Goal: Obtain resource: Download file/media

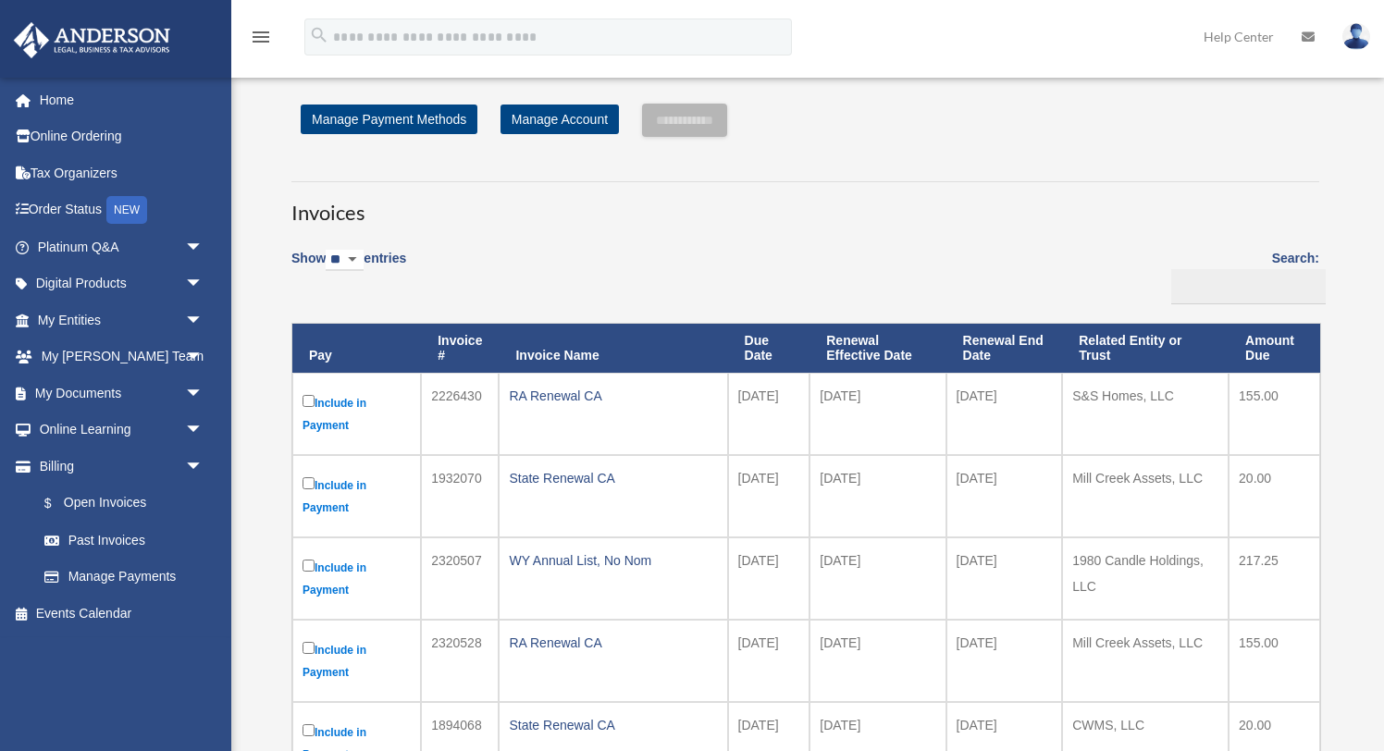
scroll to position [60, 0]
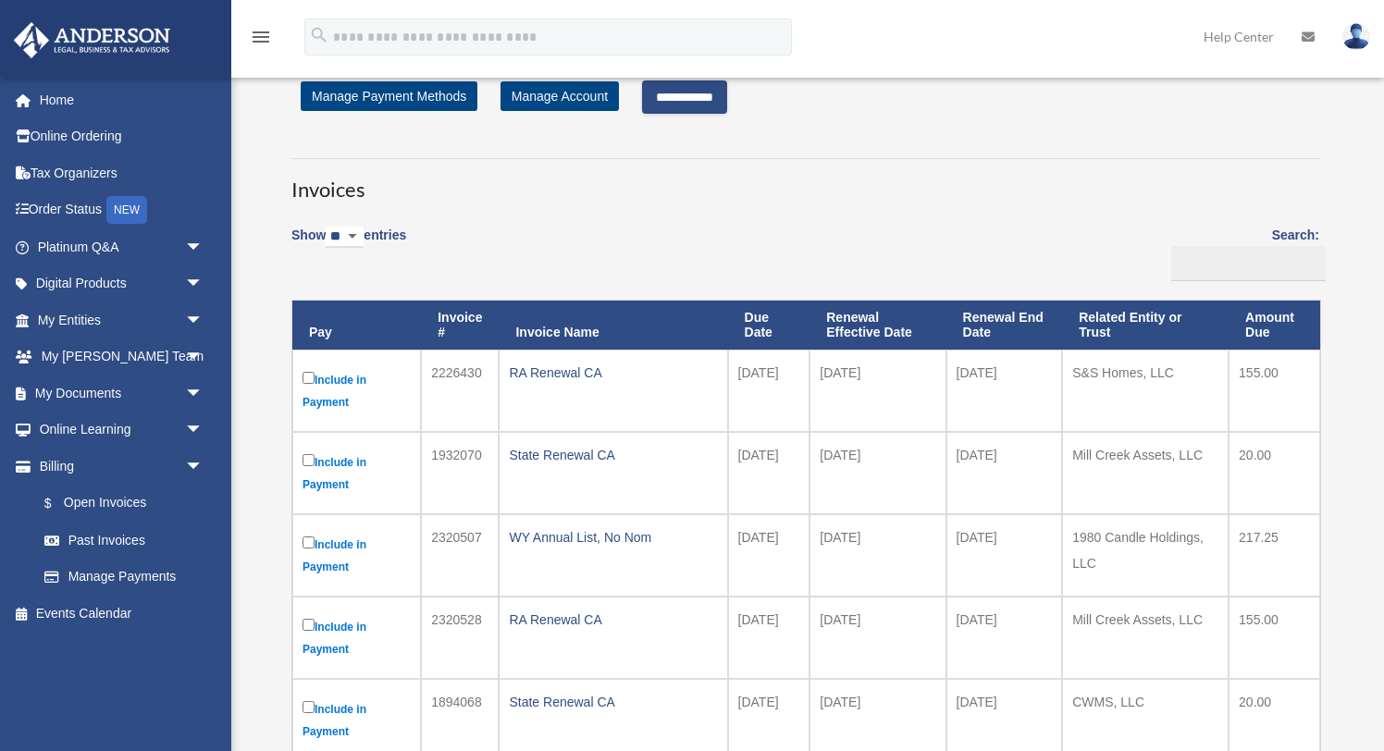
click at [713, 95] on input "**********" at bounding box center [684, 97] width 85 height 33
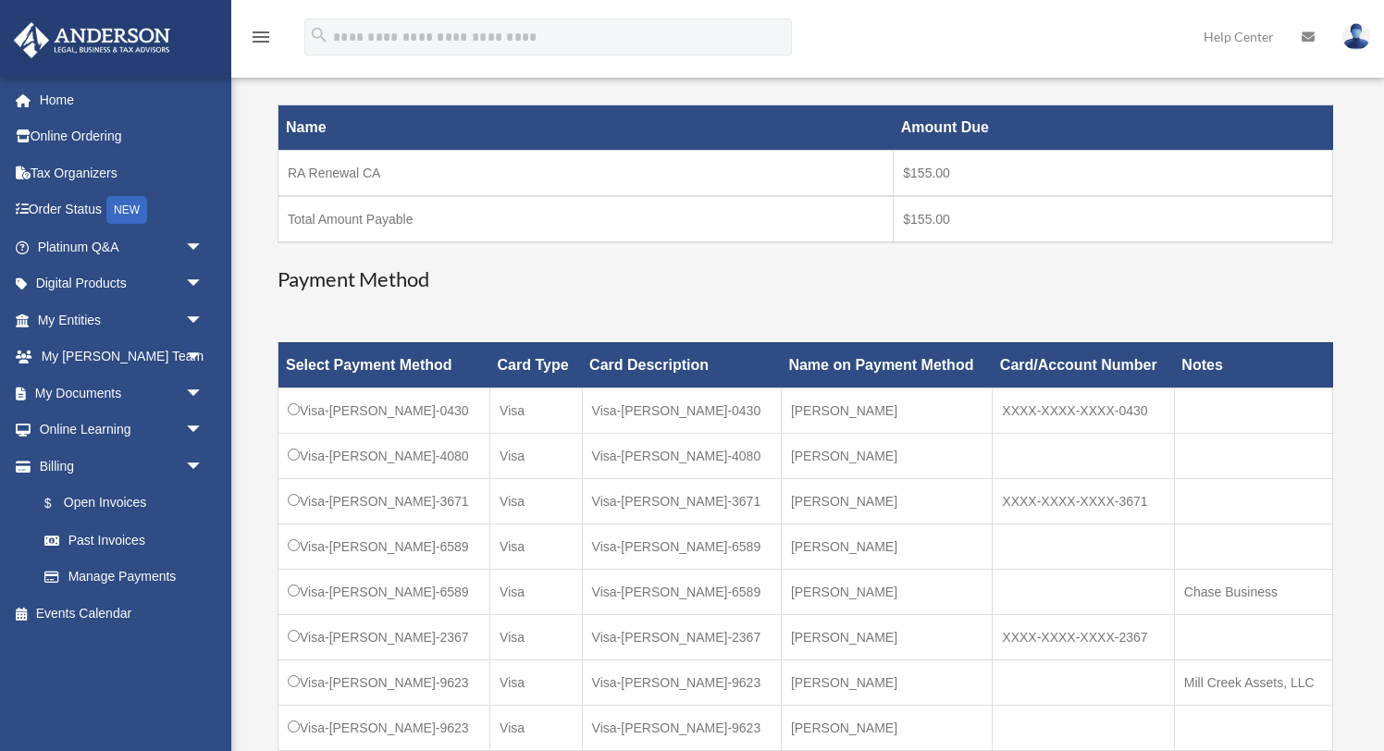
scroll to position [316, 0]
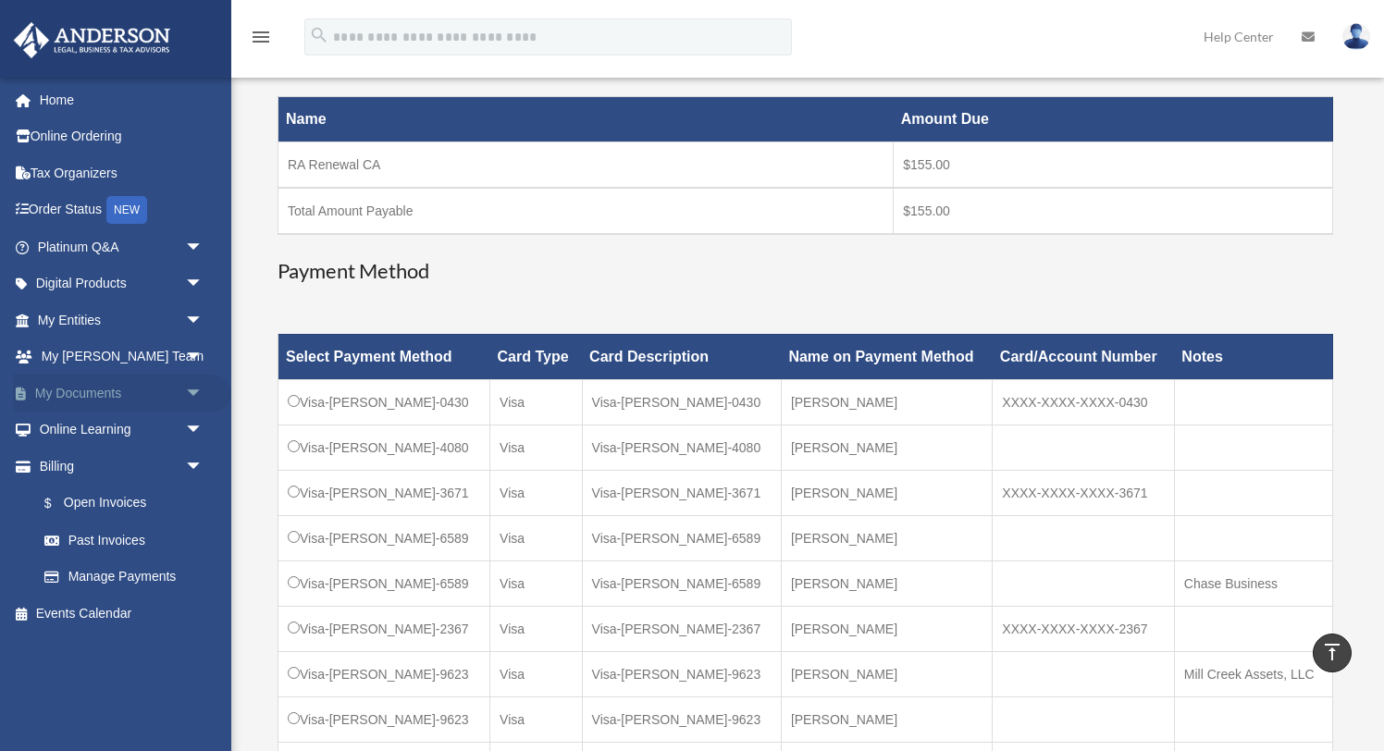
click at [194, 394] on span "arrow_drop_down" at bounding box center [203, 394] width 37 height 38
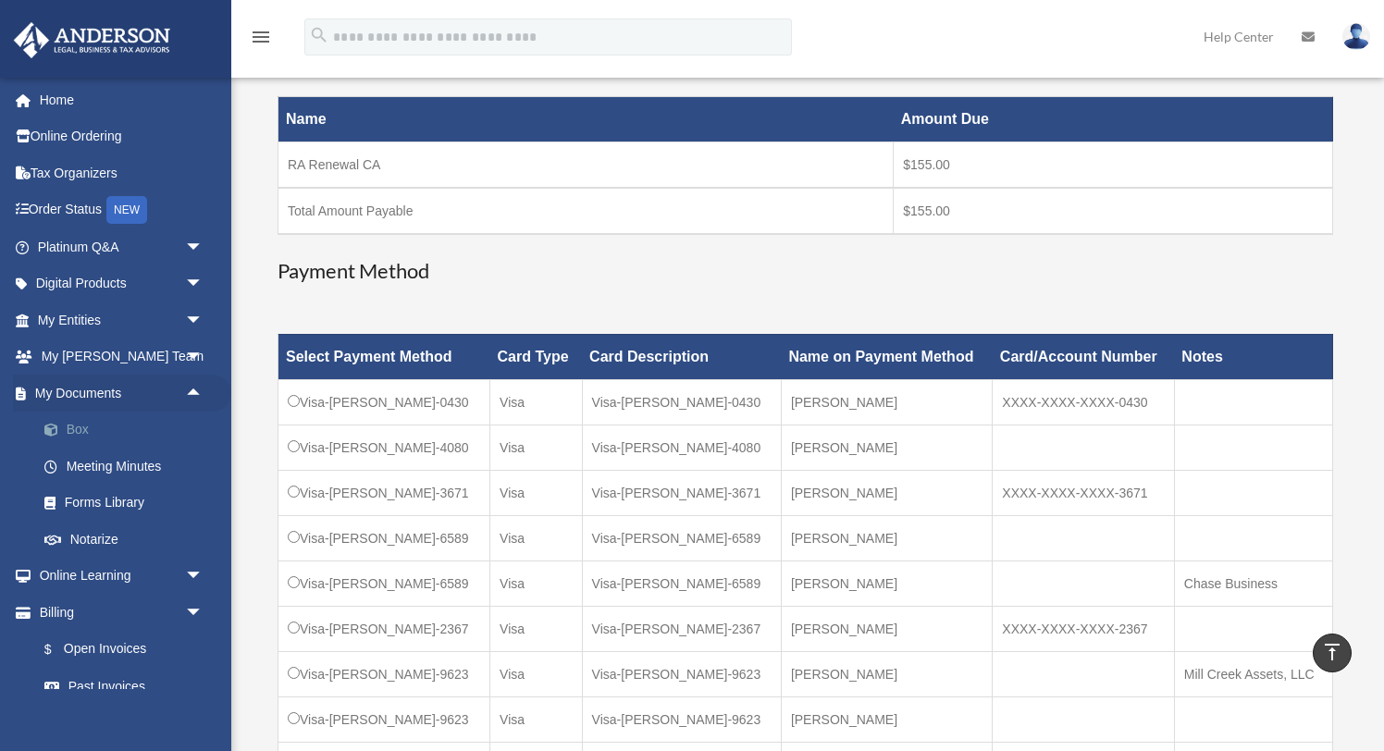
click at [92, 428] on link "Box" at bounding box center [128, 430] width 205 height 37
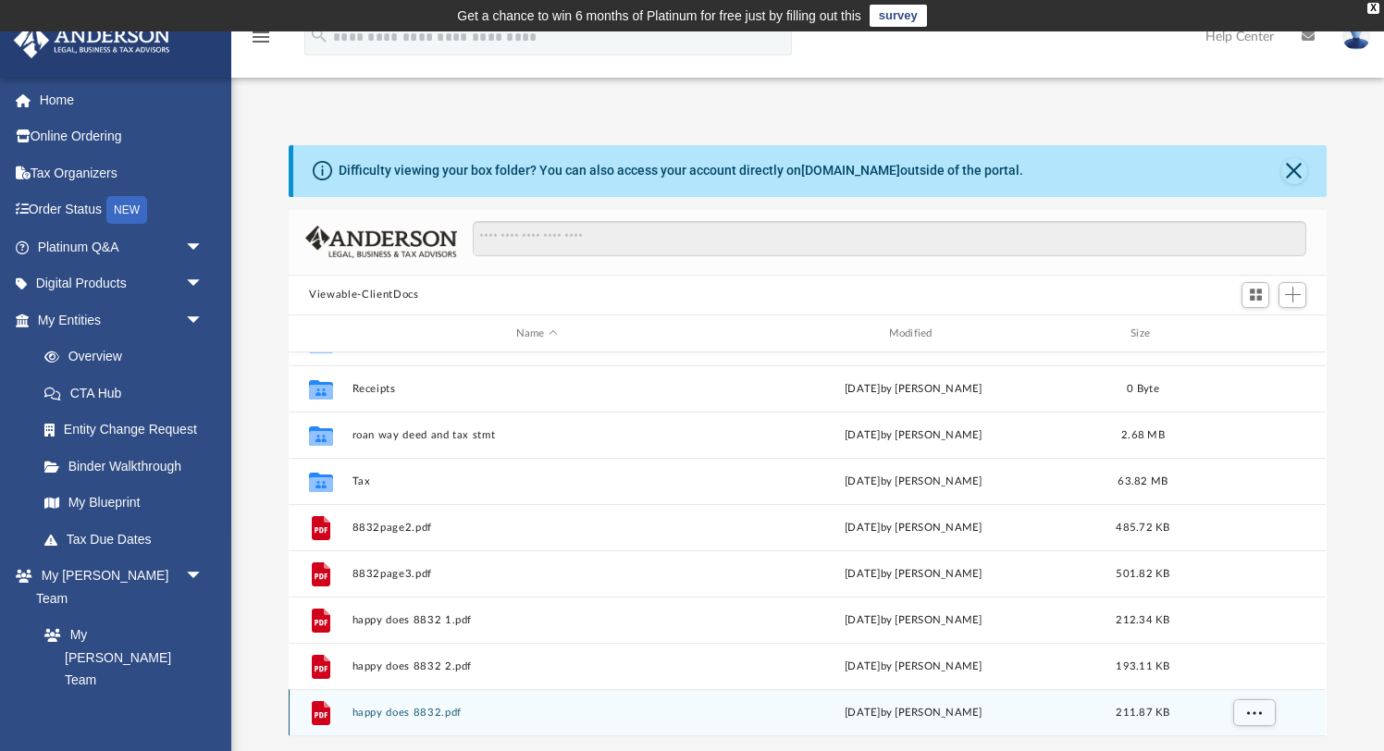
scroll to position [169, 0]
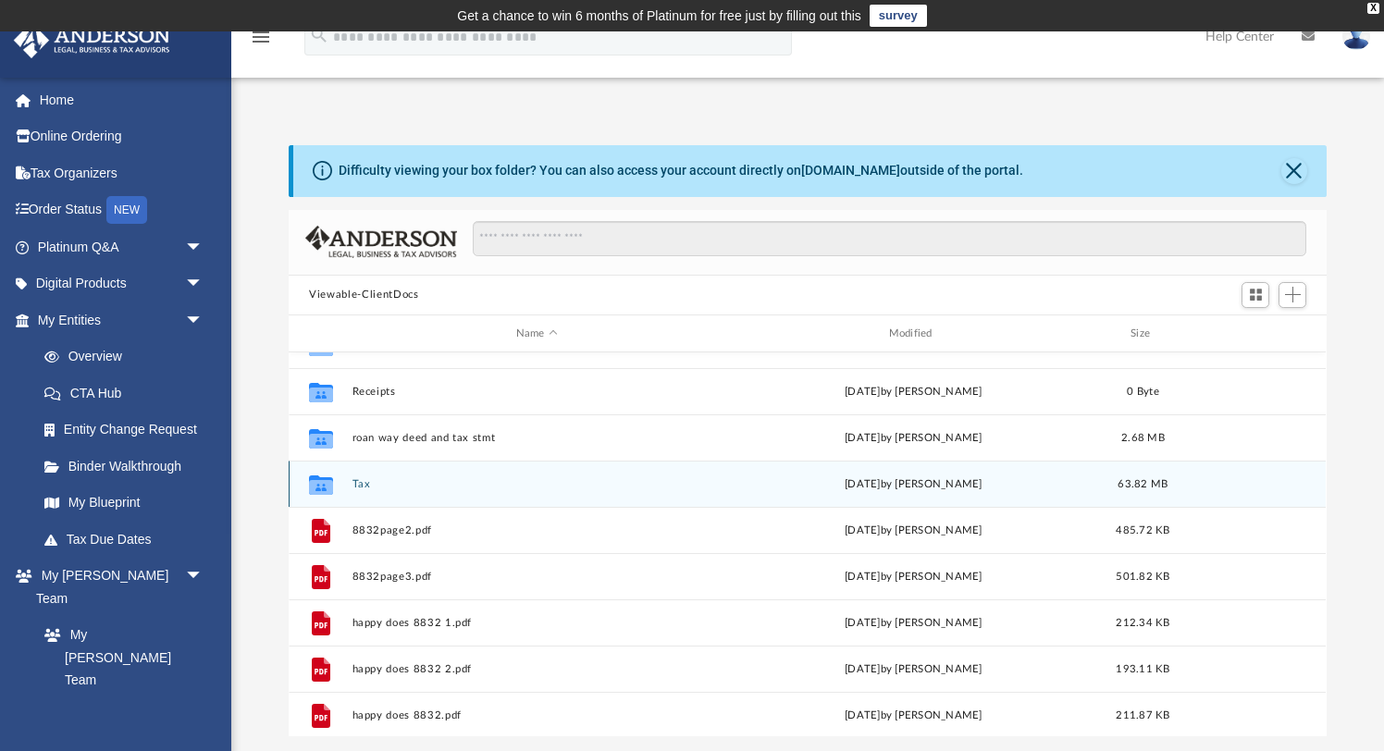
click at [508, 485] on button "Tax" at bounding box center [537, 484] width 369 height 12
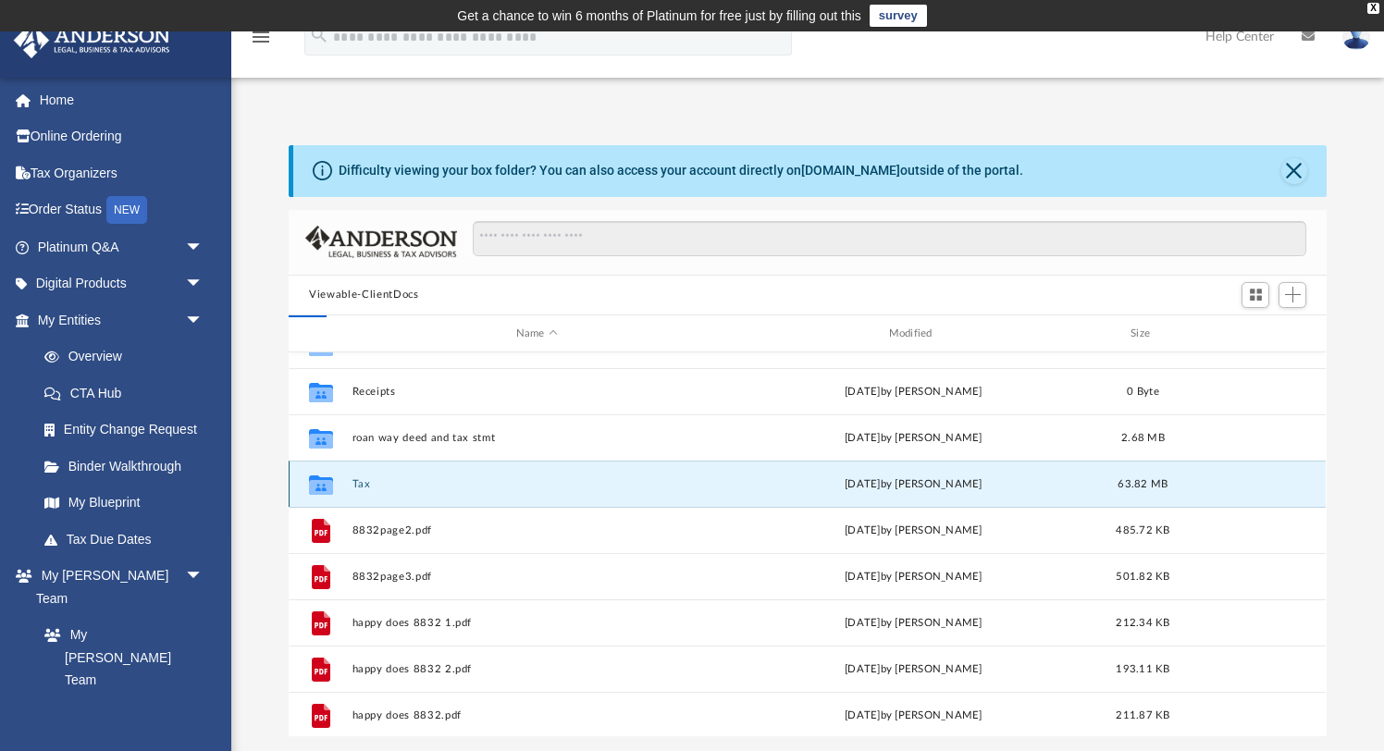
scroll to position [0, 0]
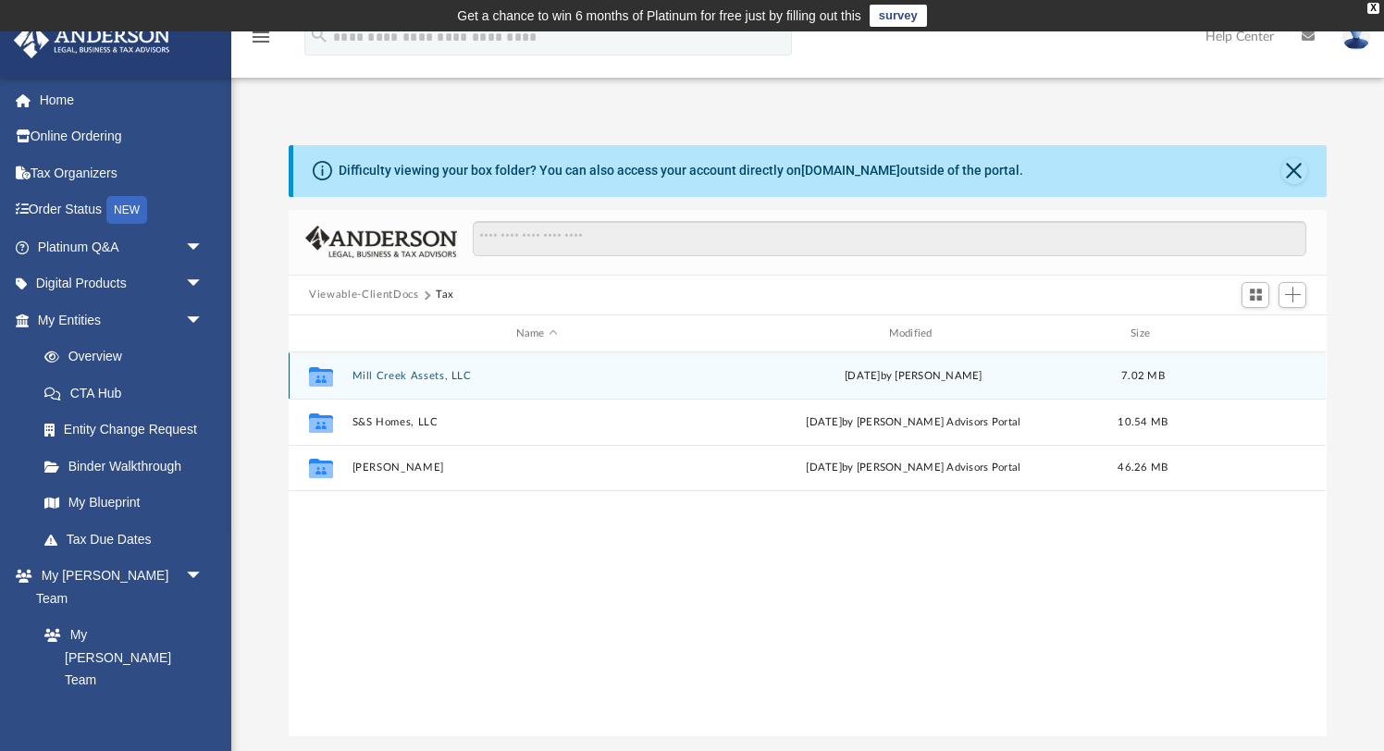
click at [382, 373] on button "Mill Creek Assets, LLC" at bounding box center [537, 376] width 369 height 12
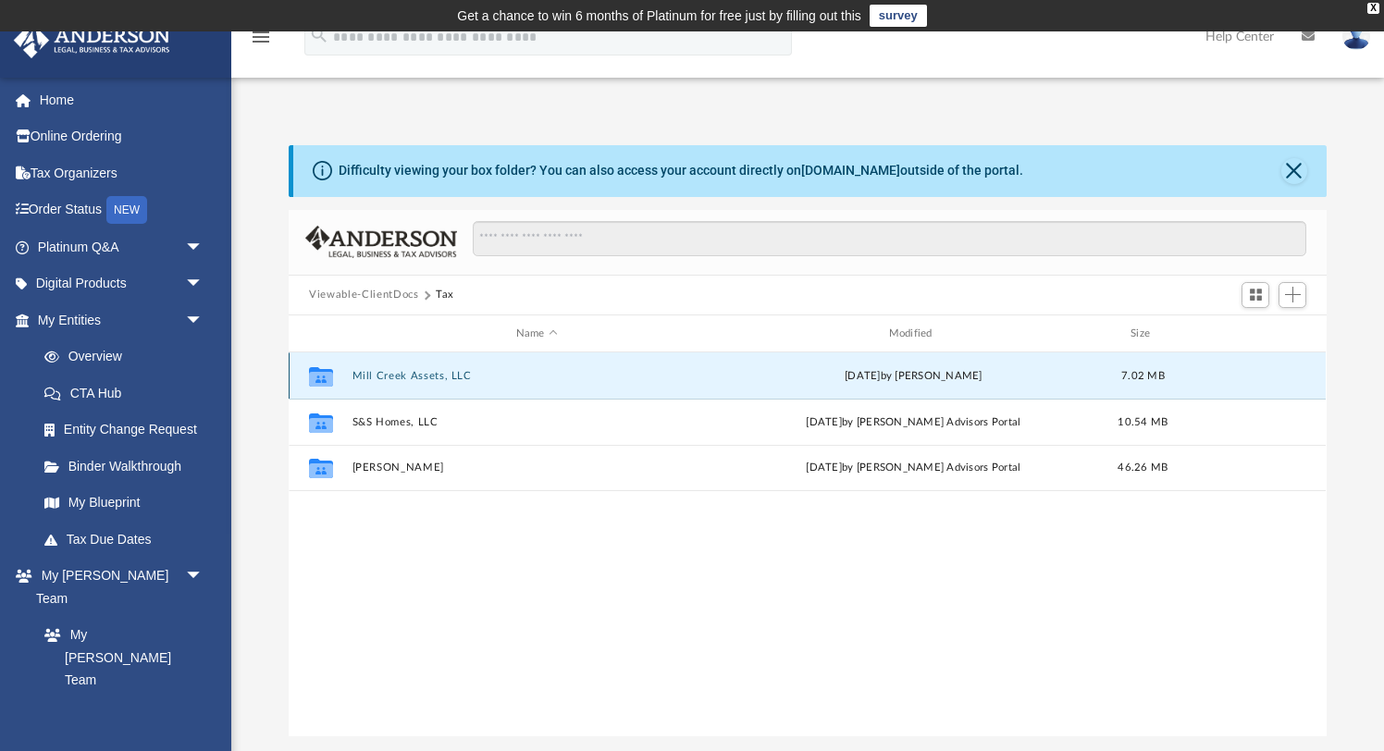
click at [382, 373] on button "Mill Creek Assets, LLC" at bounding box center [537, 376] width 369 height 12
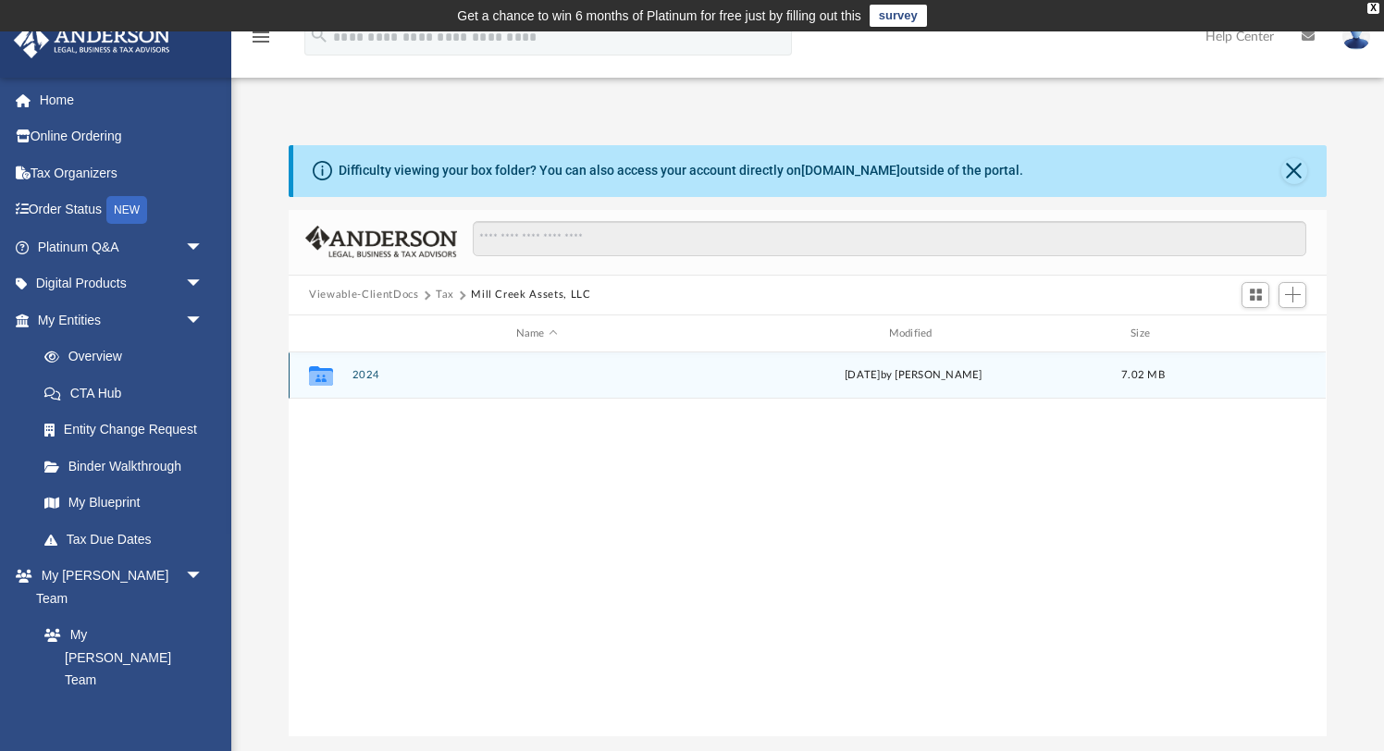
click at [366, 378] on button "2024" at bounding box center [537, 376] width 369 height 12
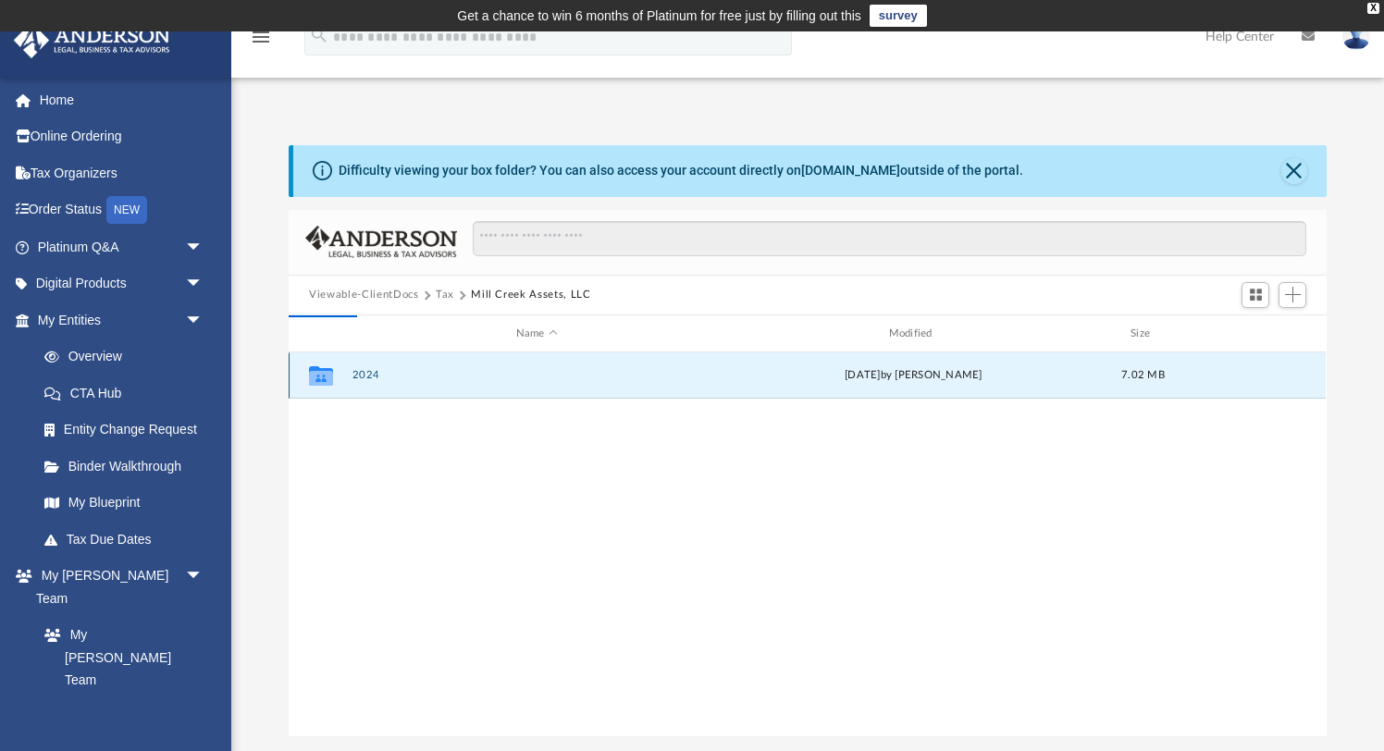
click at [366, 378] on button "2024" at bounding box center [537, 376] width 369 height 12
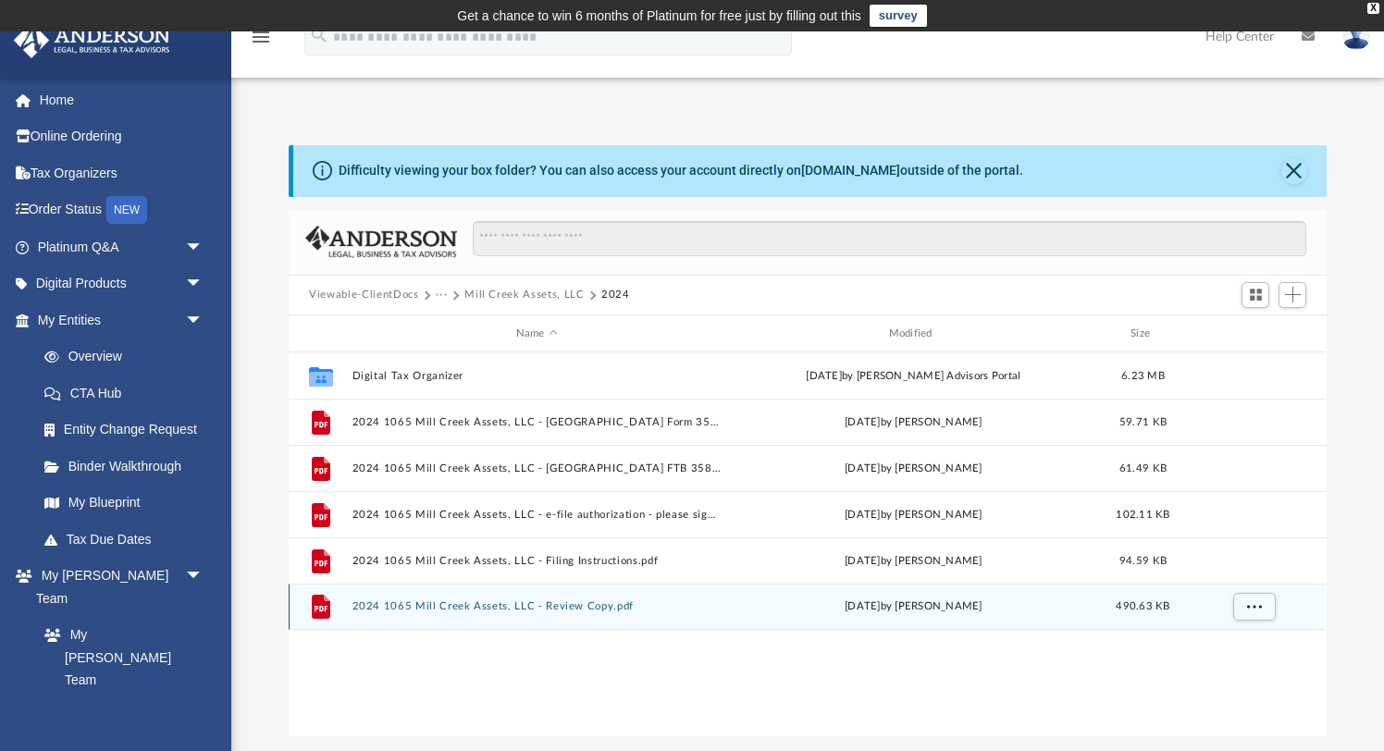
click at [467, 602] on button "2024 1065 Mill Creek Assets, LLC - Review Copy.pdf" at bounding box center [537, 608] width 369 height 12
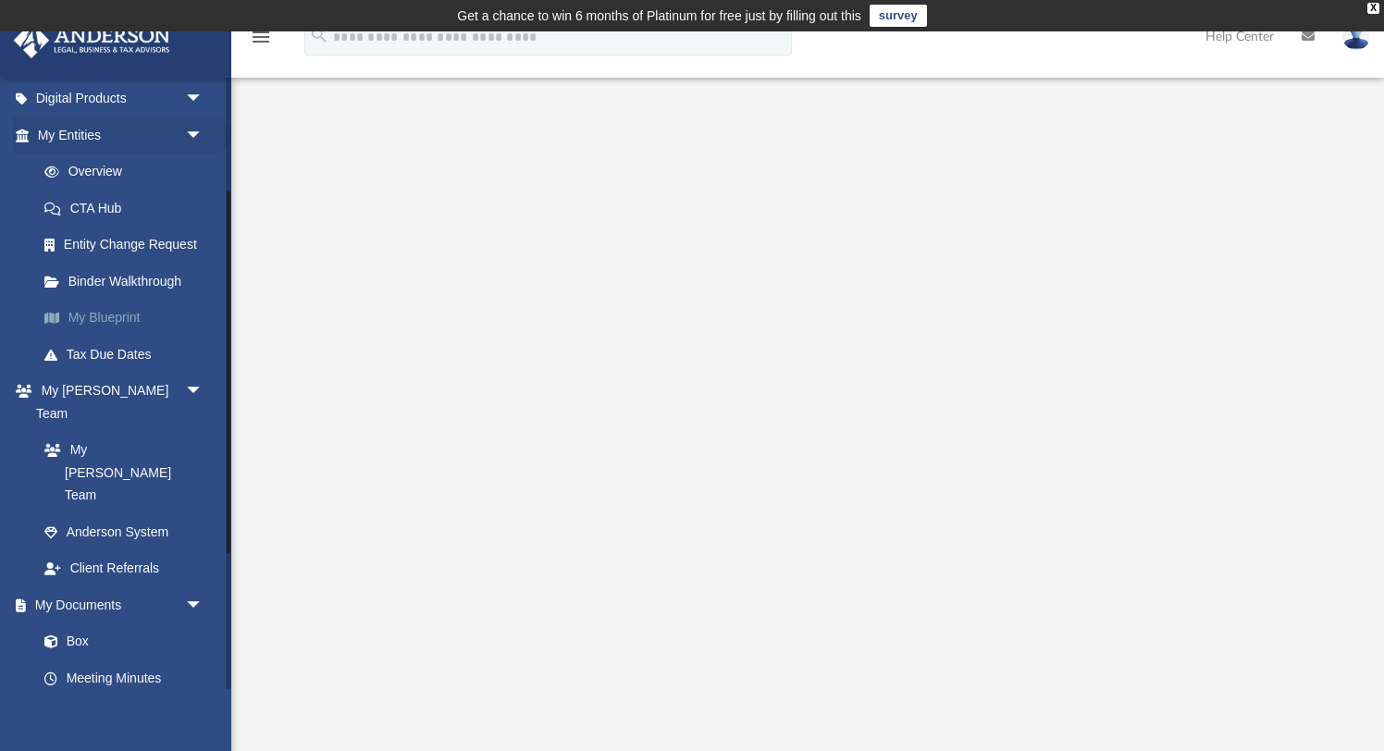
scroll to position [205, 0]
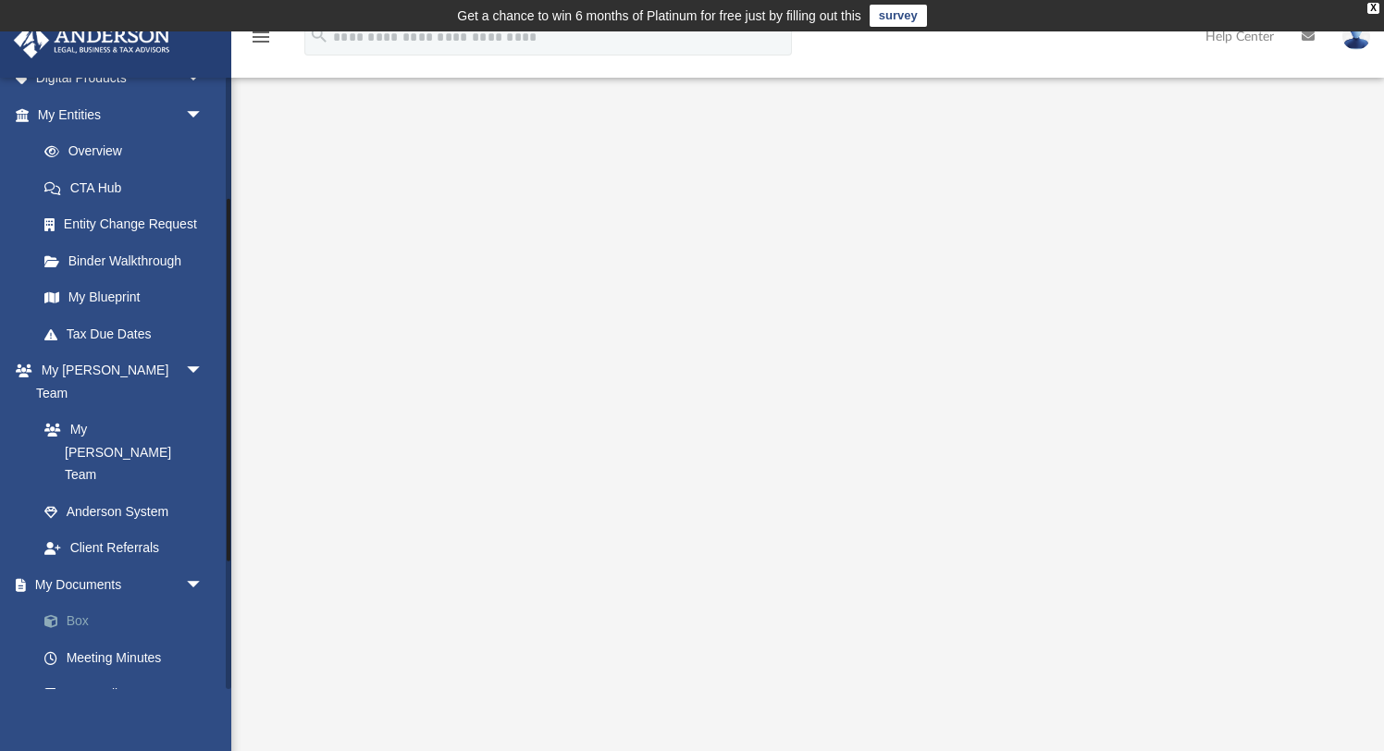
click at [86, 603] on link "Box" at bounding box center [128, 621] width 205 height 37
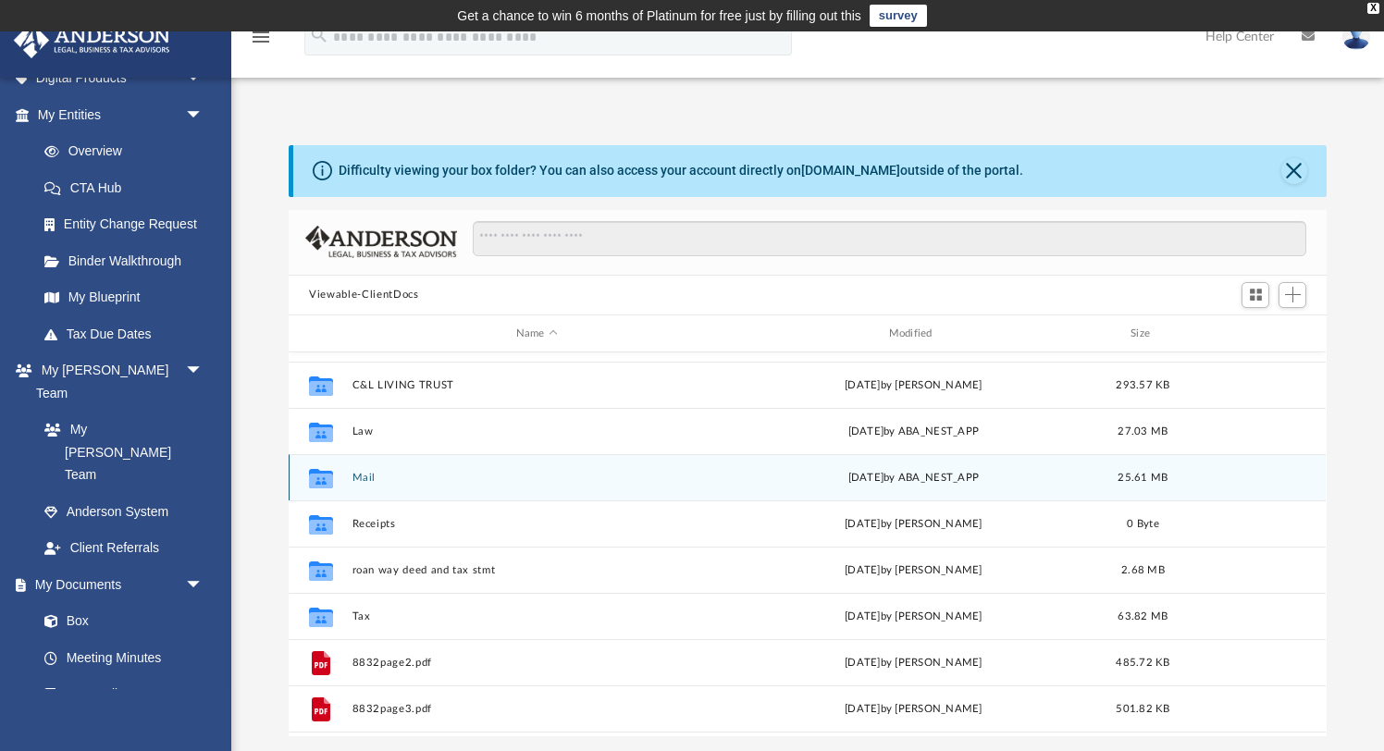
scroll to position [38, 0]
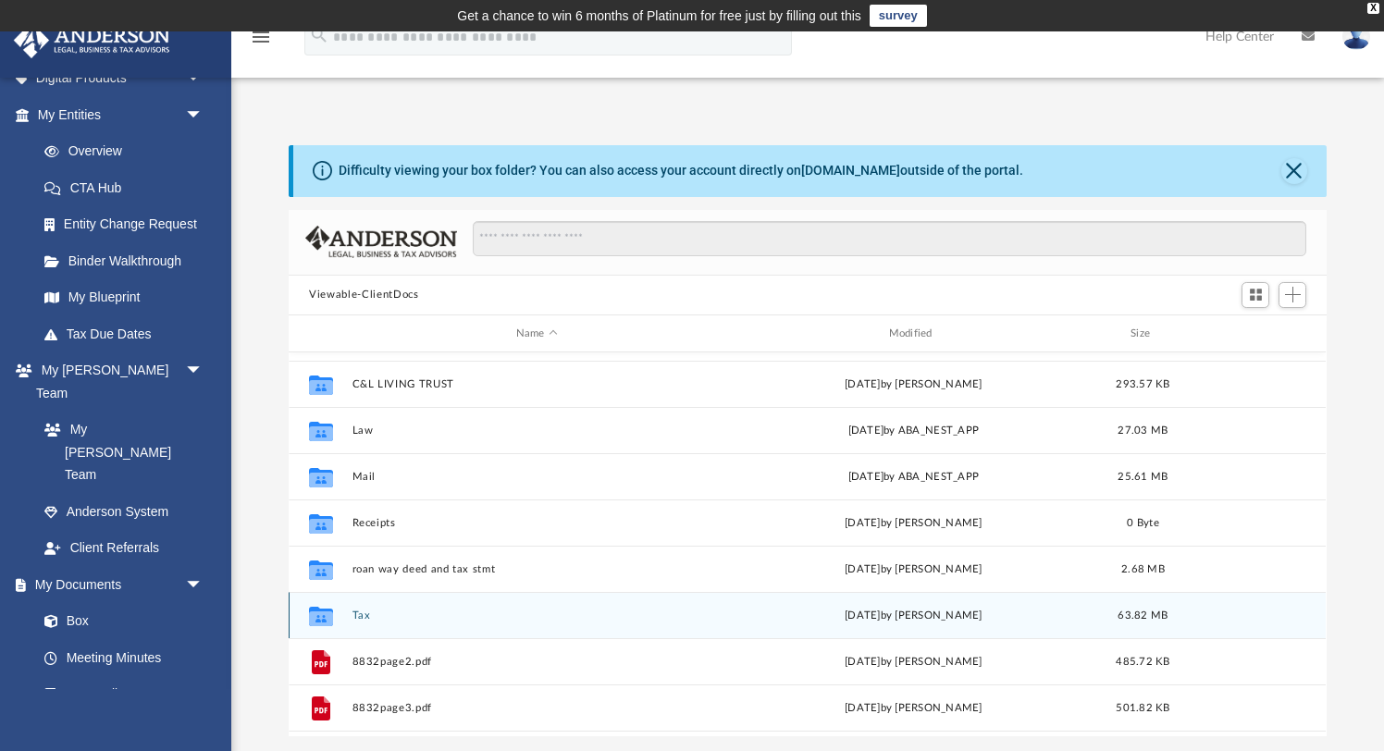
click at [825, 626] on div "Collaborated Folder Tax [DATE] by [PERSON_NAME] 63.82 MB" at bounding box center [807, 615] width 1037 height 46
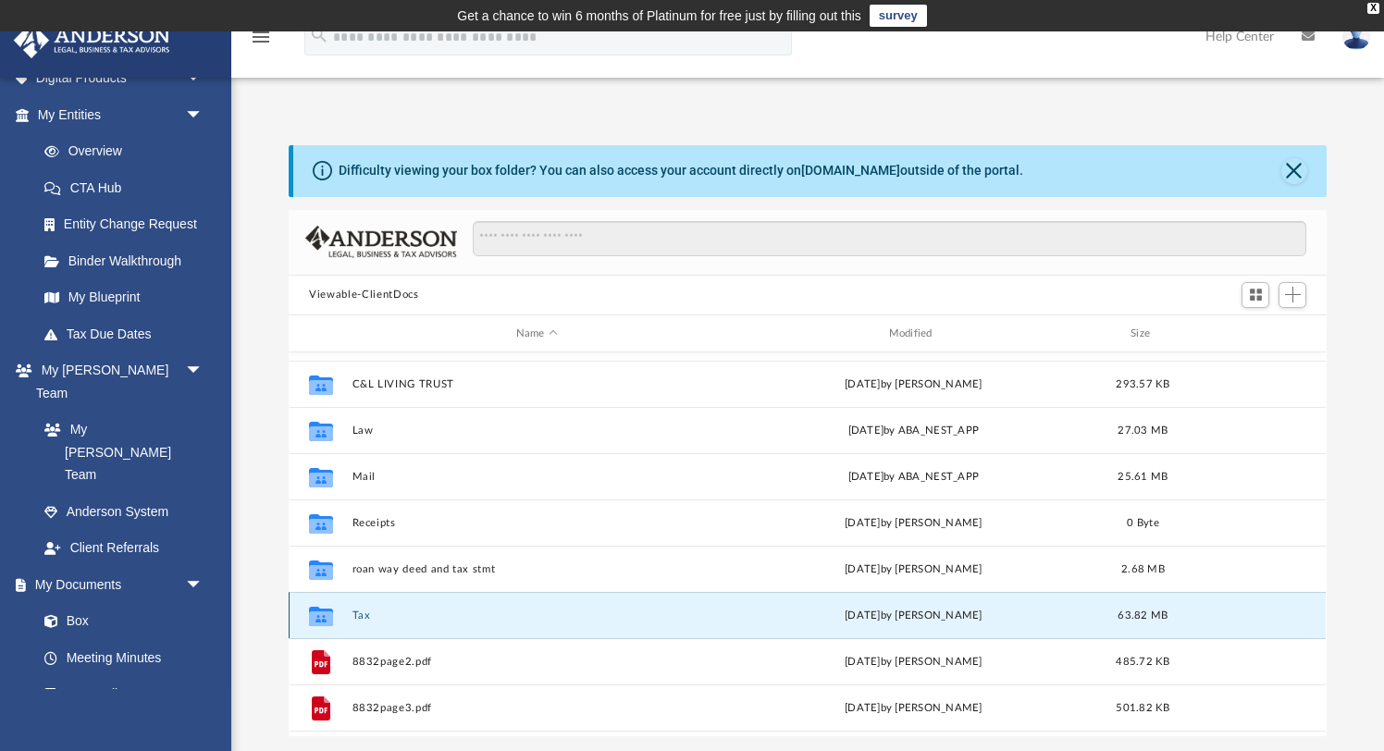
click at [825, 626] on div "Collaborated Folder Tax [DATE] by [PERSON_NAME] 63.82 MB" at bounding box center [807, 615] width 1037 height 46
click at [825, 626] on div "Collaborated Folder Tax Fri Aug 29 2025 by Jasmine Splunge 63.82 MB" at bounding box center [807, 615] width 1037 height 46
click at [317, 614] on icon "grid" at bounding box center [321, 616] width 24 height 19
click at [361, 614] on button "Tax" at bounding box center [537, 616] width 369 height 12
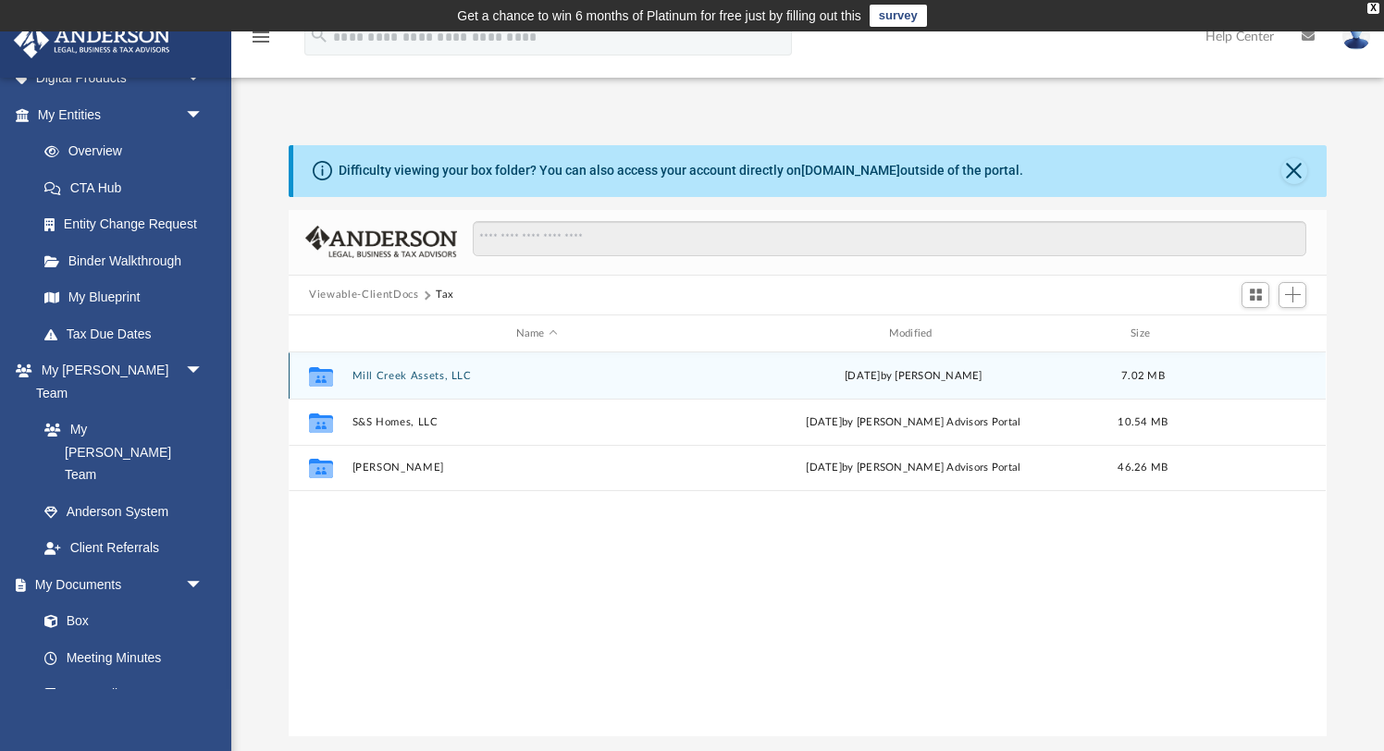
click at [416, 372] on button "Mill Creek Assets, LLC" at bounding box center [537, 376] width 369 height 12
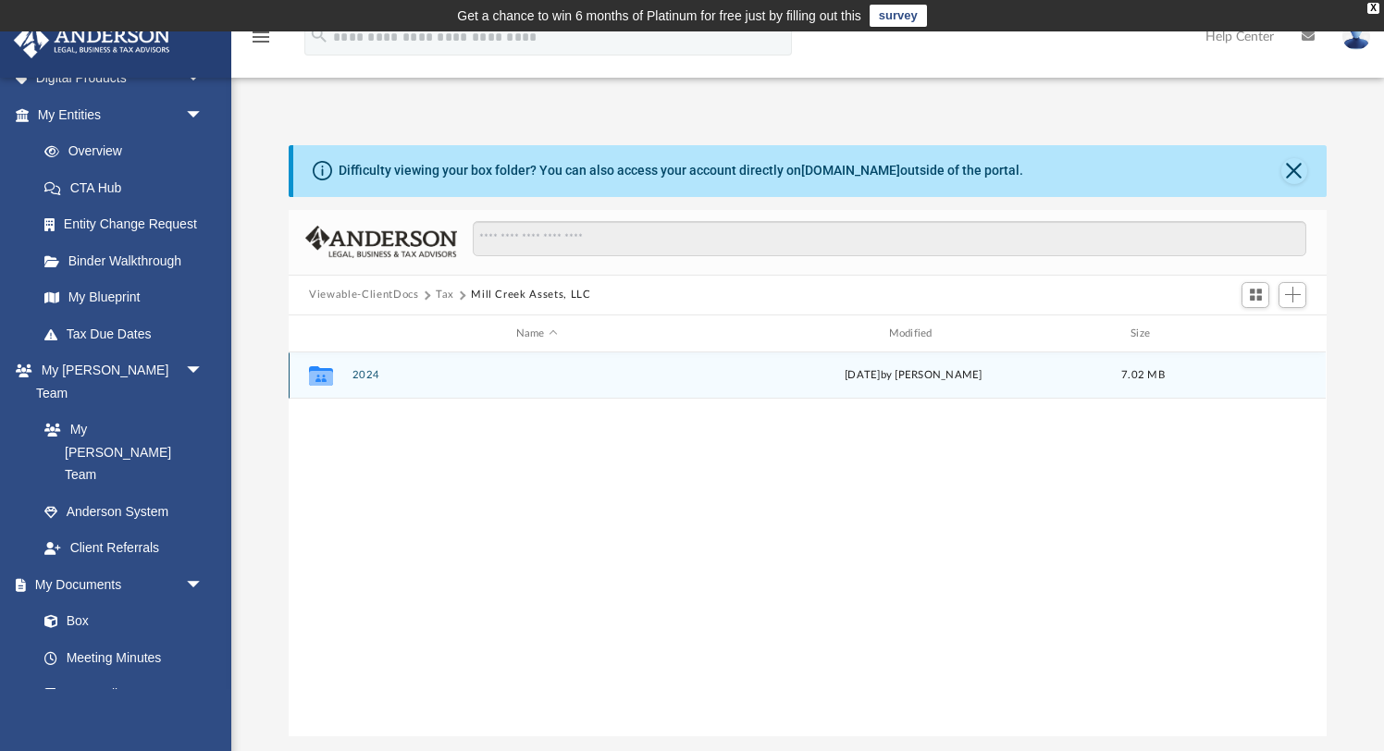
click at [367, 377] on button "2024" at bounding box center [537, 376] width 369 height 12
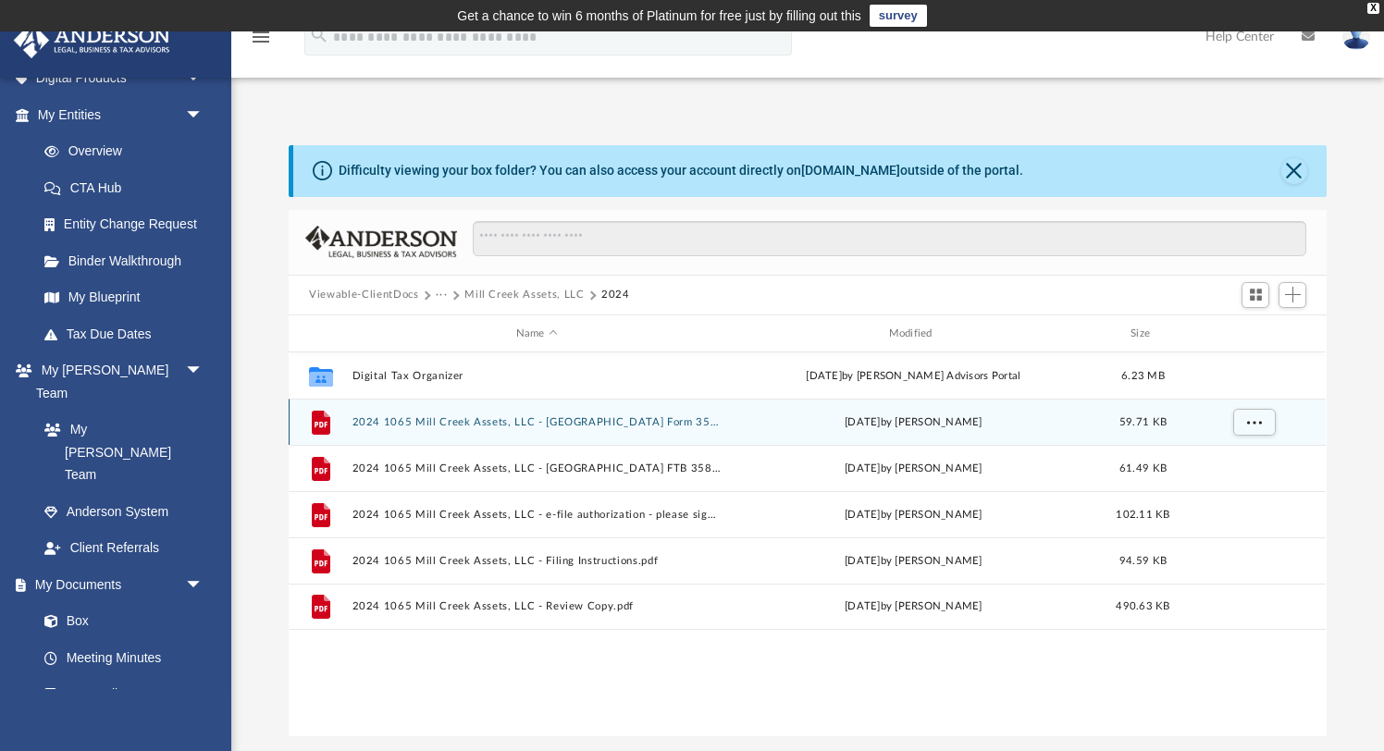
click at [450, 420] on button "2024 1065 Mill Creek Assets, LLC - [GEOGRAPHIC_DATA] Form 3522 Payment Voucher.…" at bounding box center [537, 422] width 369 height 12
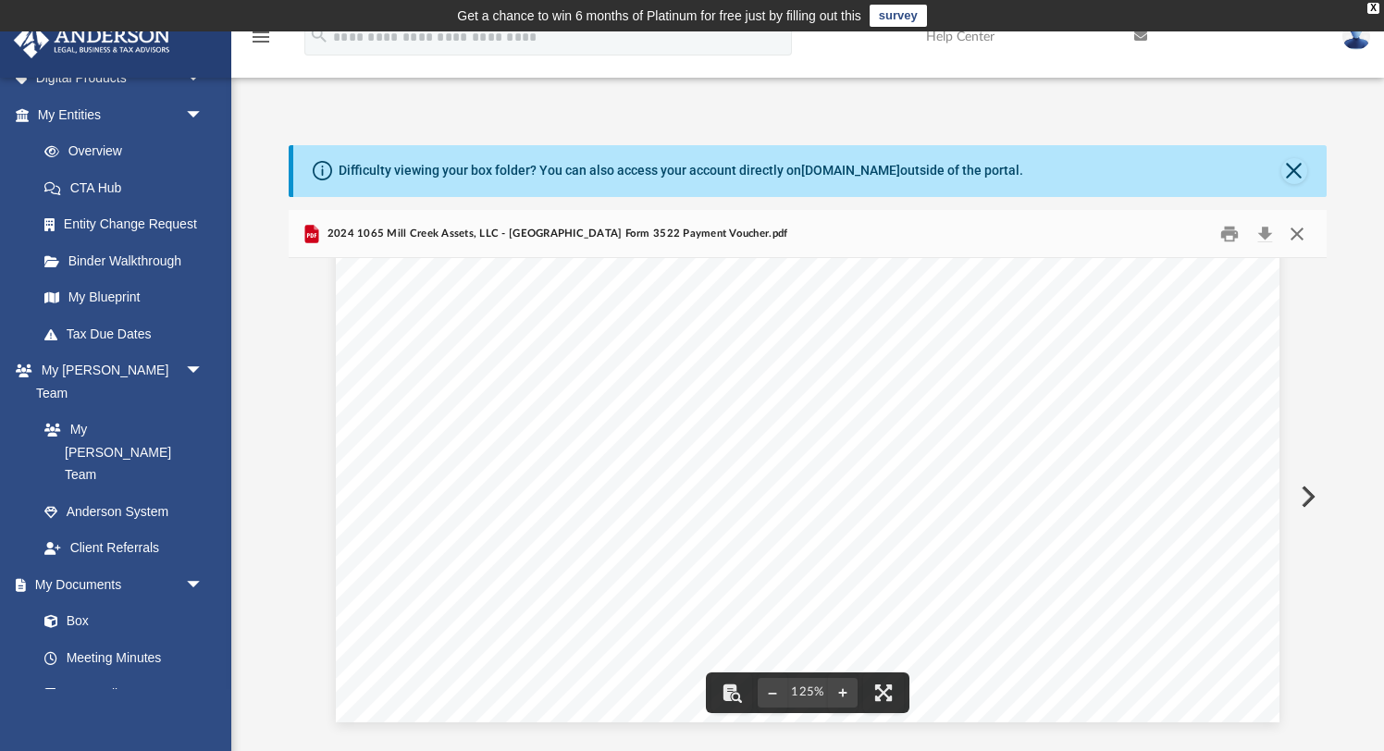
click at [1296, 235] on button "Close" at bounding box center [1297, 233] width 33 height 29
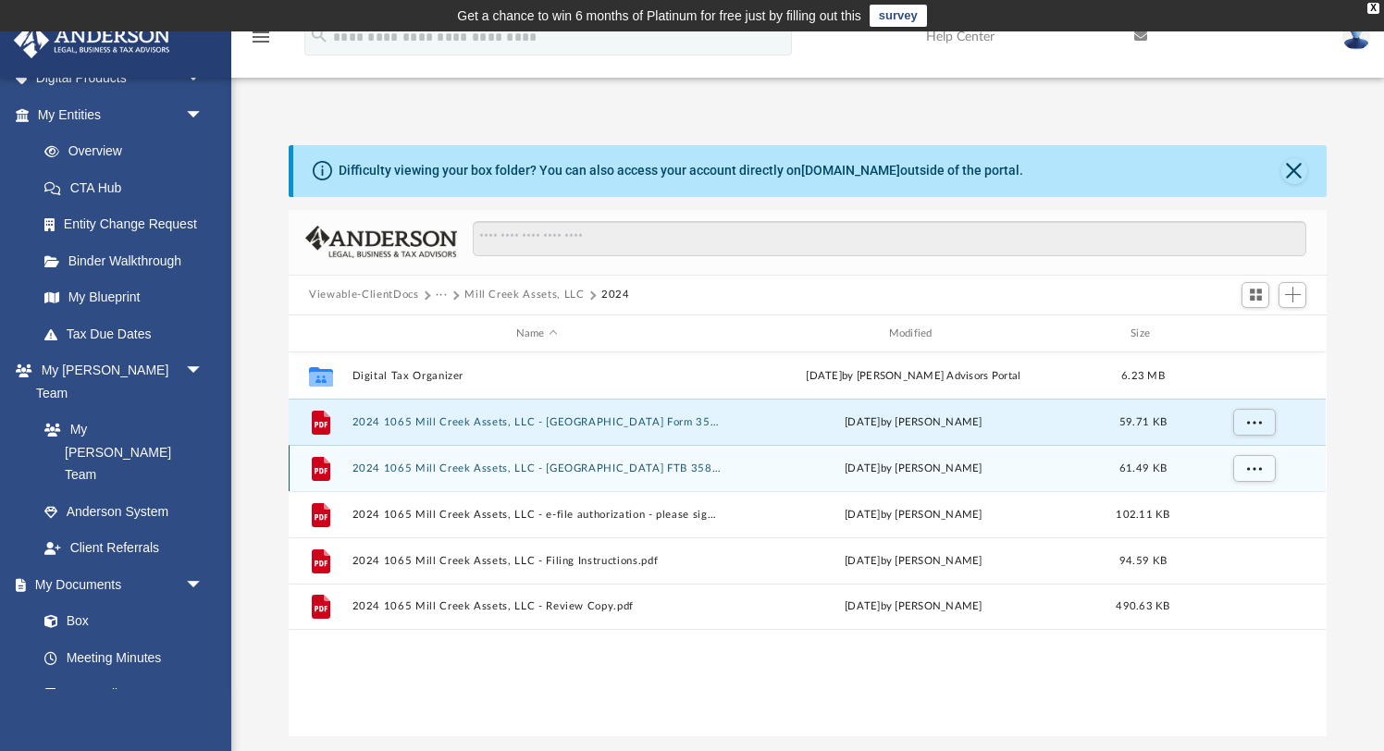
click at [692, 467] on button "2024 1065 Mill Creek Assets, LLC - [GEOGRAPHIC_DATA] FTB 3588 Payment Voucher.p…" at bounding box center [537, 469] width 369 height 12
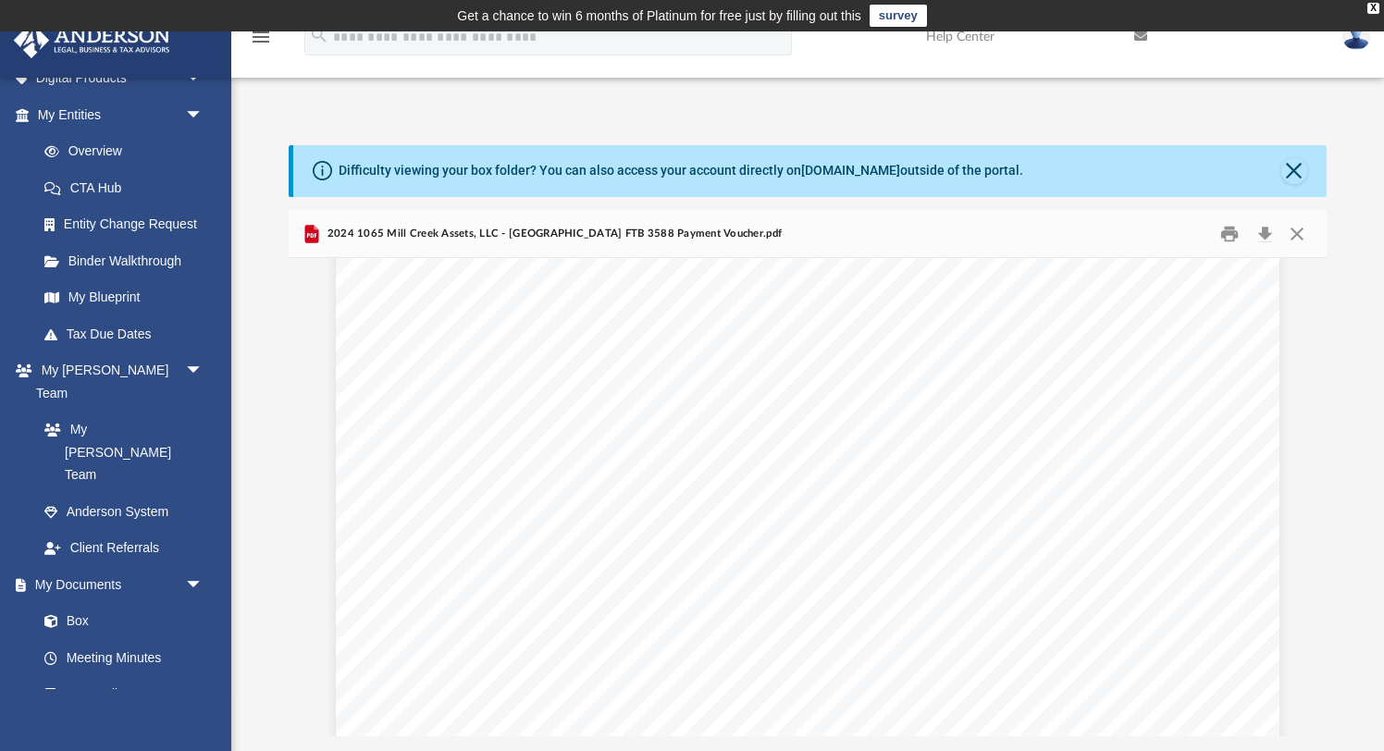
scroll to position [771, 0]
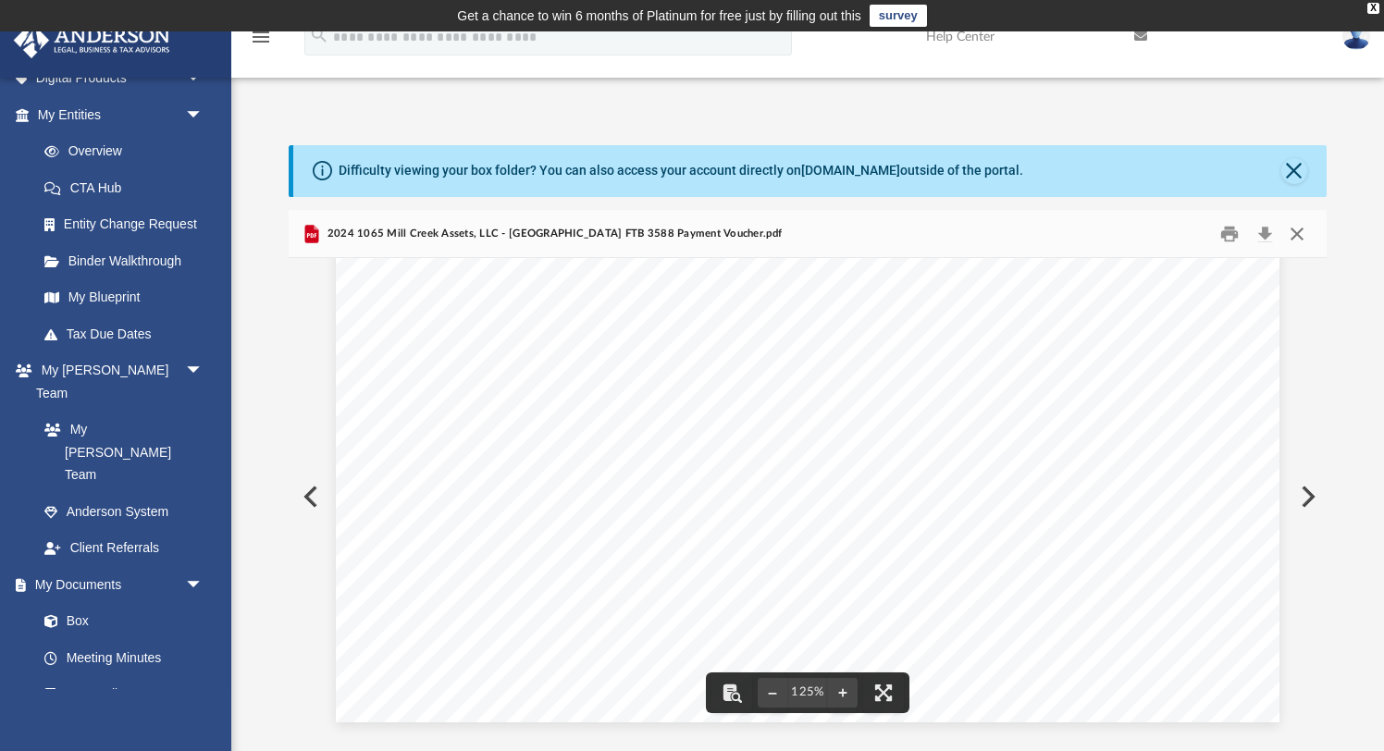
click at [1297, 235] on button "Close" at bounding box center [1297, 233] width 33 height 29
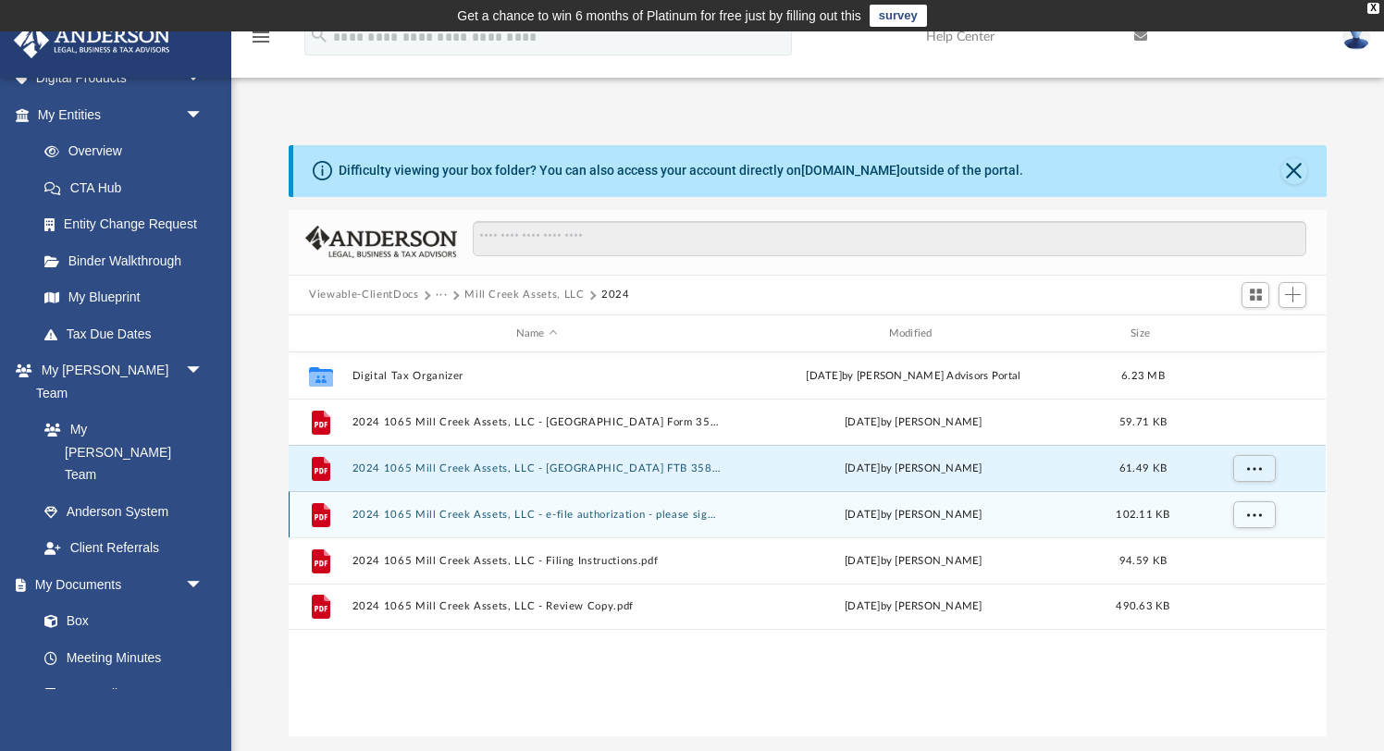
click at [605, 513] on button "2024 1065 Mill Creek Assets, LLC - e-file authorization - please sign.pdf" at bounding box center [537, 515] width 369 height 12
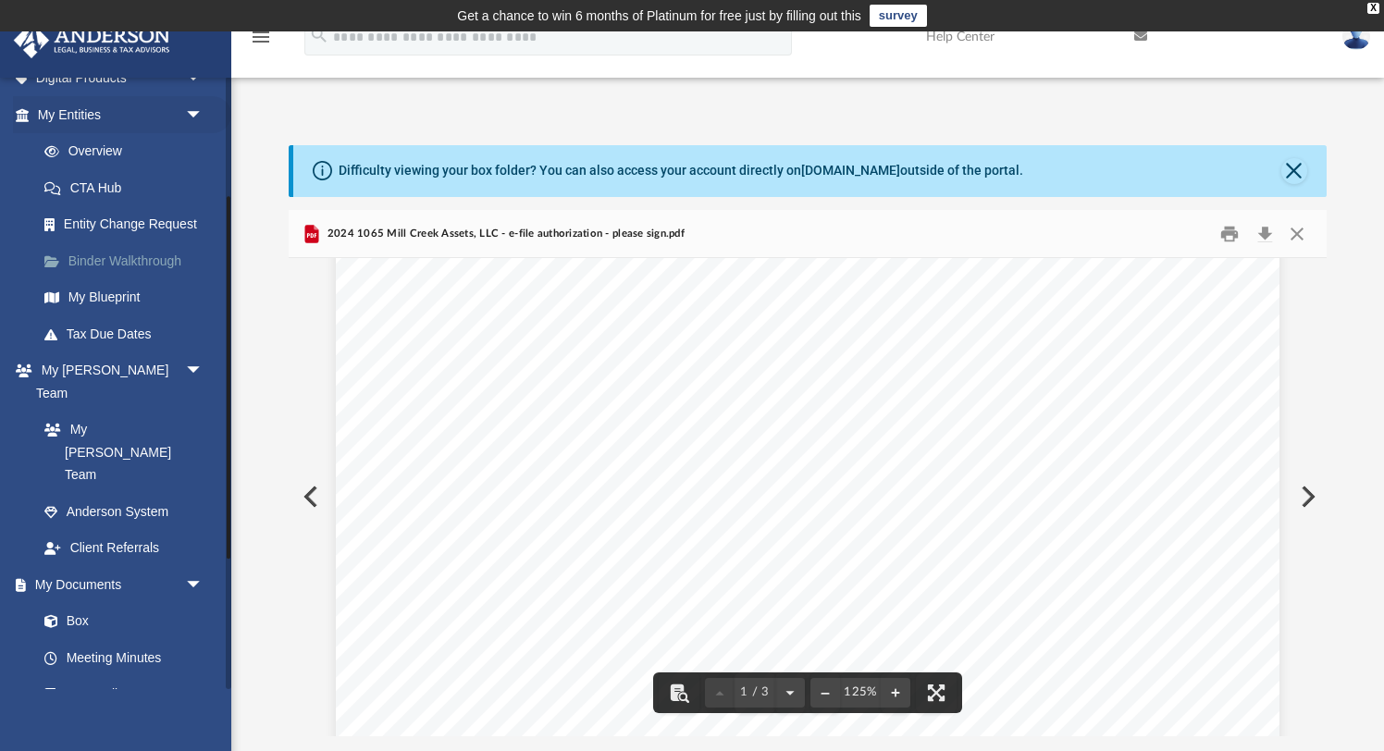
scroll to position [0, 0]
